Goal: Transaction & Acquisition: Purchase product/service

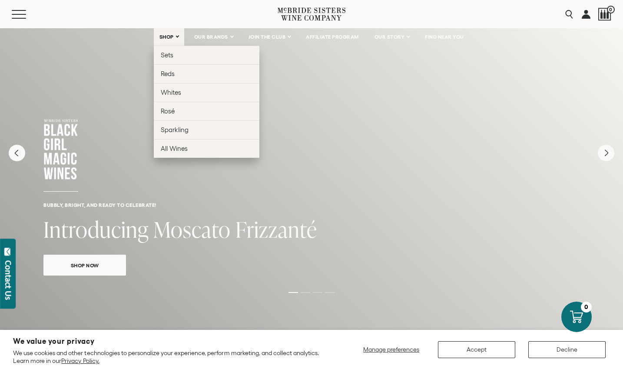
click at [176, 34] on link "SHOP" at bounding box center [169, 36] width 30 height 17
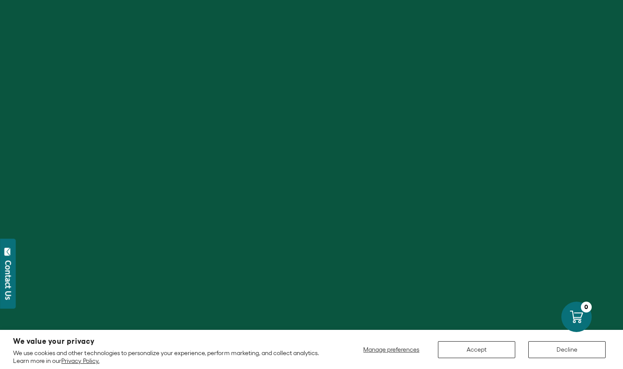
scroll to position [35, 0]
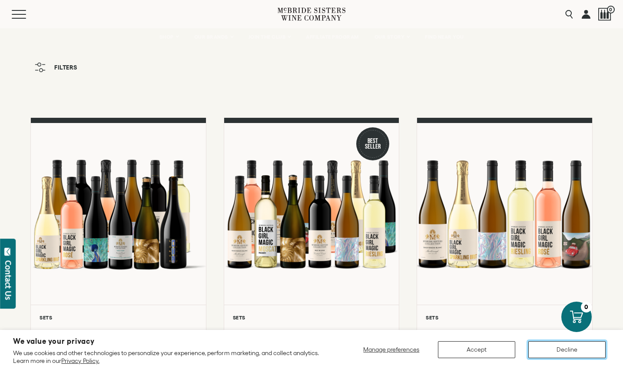
click at [558, 349] on button "Decline" at bounding box center [566, 349] width 77 height 17
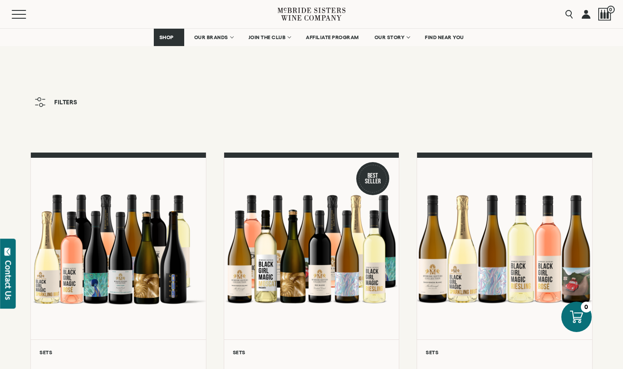
scroll to position [100, 0]
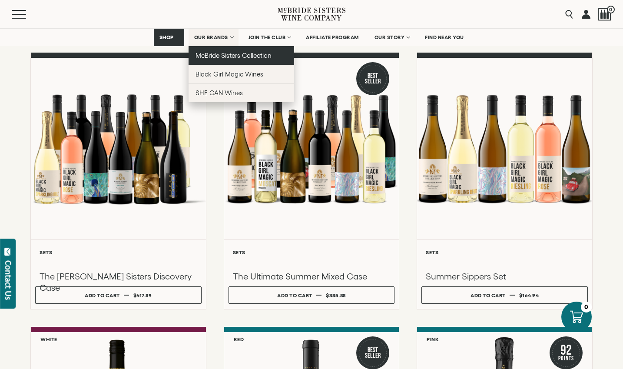
click at [225, 52] on span "McBride Sisters Collection" at bounding box center [234, 55] width 76 height 7
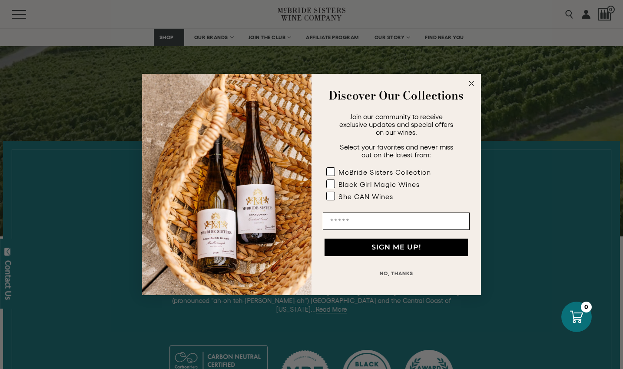
scroll to position [222, 0]
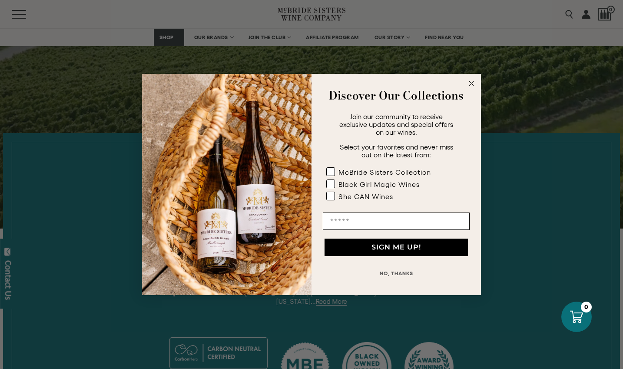
click at [471, 83] on icon "Close dialog" at bounding box center [471, 83] width 4 height 4
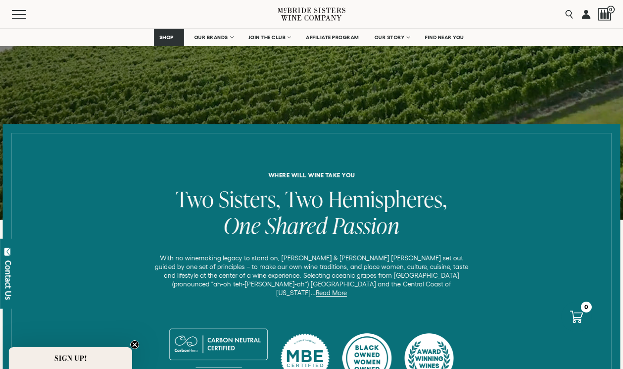
scroll to position [225, 0]
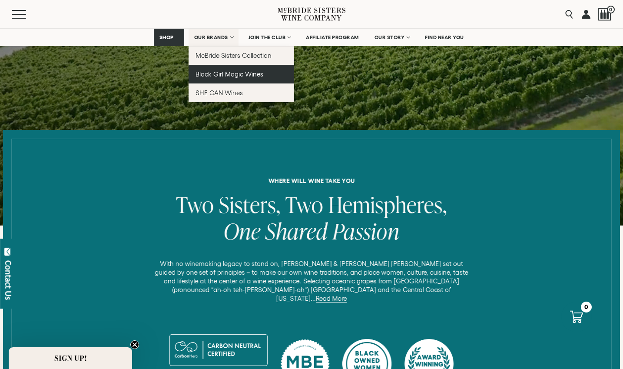
click at [235, 79] on link "Black Girl Magic Wines" at bounding box center [242, 74] width 106 height 19
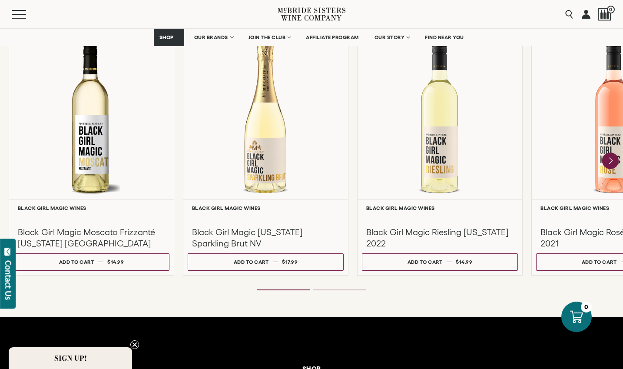
scroll to position [779, 0]
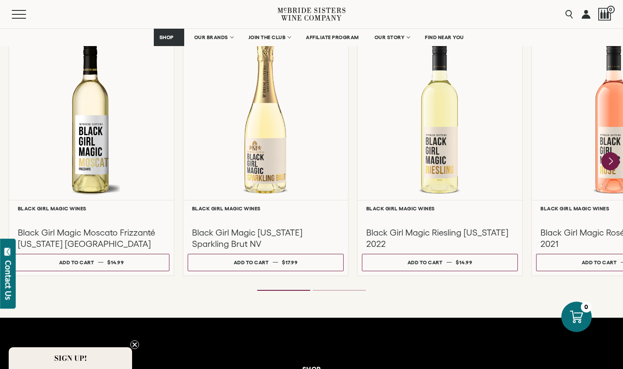
click at [607, 160] on icon "Next" at bounding box center [610, 161] width 18 height 18
